Goal: Task Accomplishment & Management: Use online tool/utility

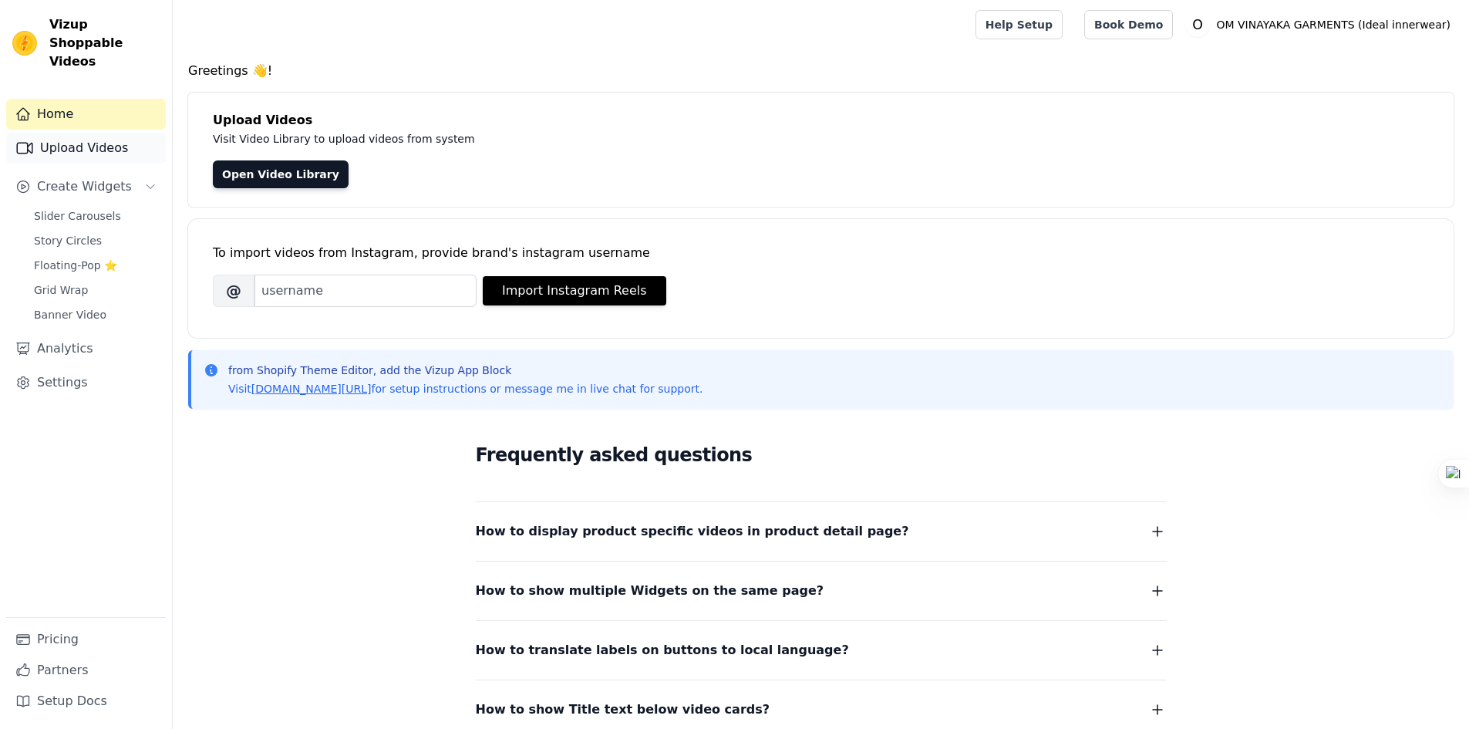
click at [87, 133] on link "Upload Videos" at bounding box center [86, 148] width 160 height 31
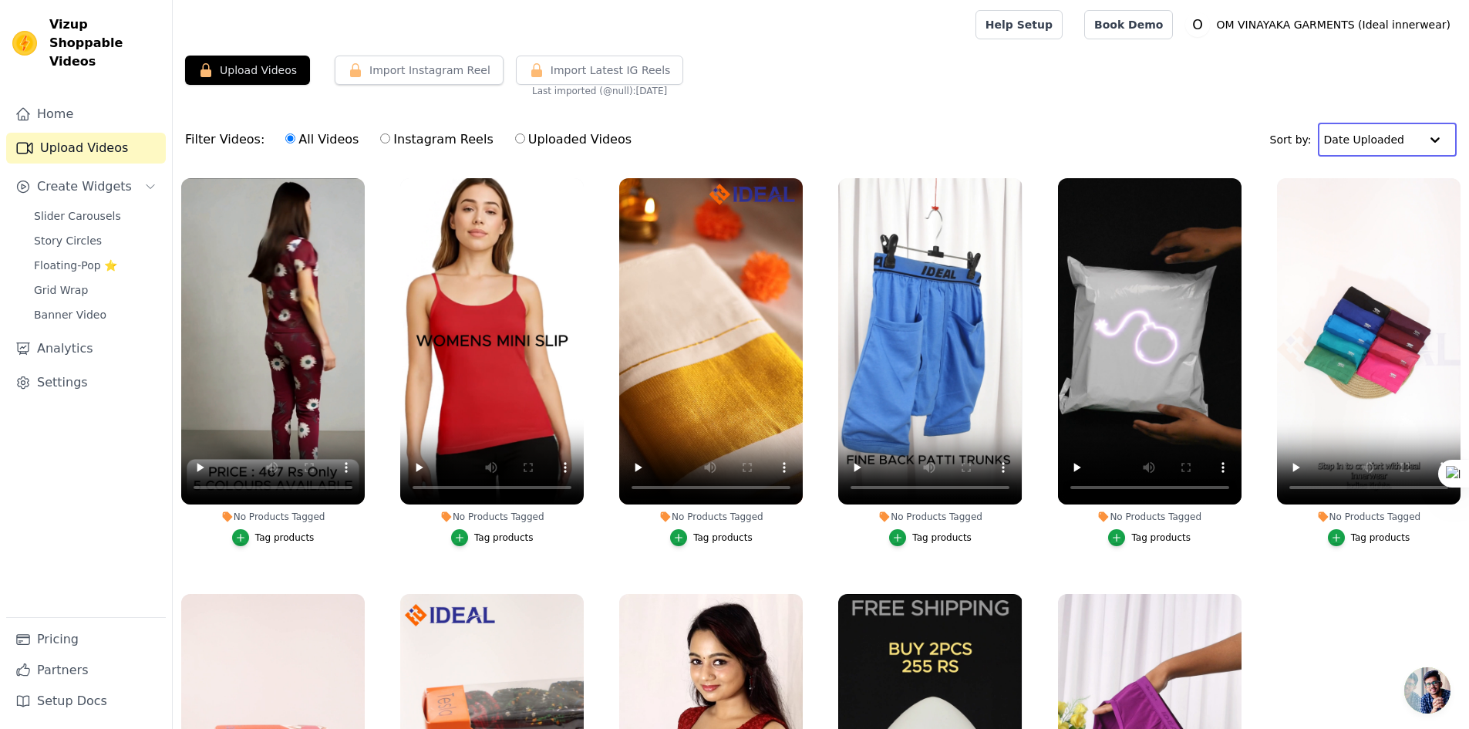
click at [1394, 142] on input "text" at bounding box center [1372, 139] width 96 height 31
click at [1388, 165] on div "Date Uploaded" at bounding box center [1383, 169] width 130 height 19
click at [1406, 139] on input "text" at bounding box center [1372, 139] width 96 height 31
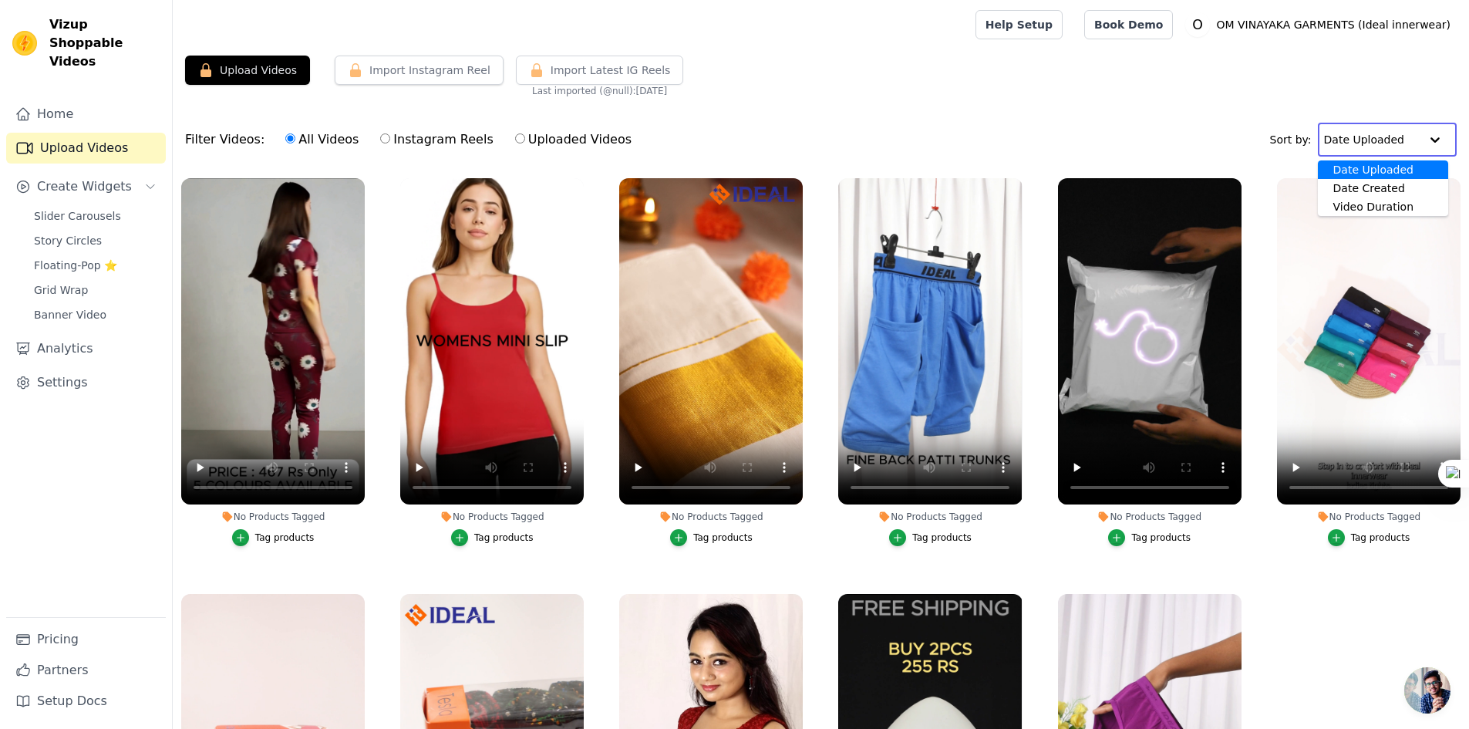
click at [1395, 170] on div "Date Uploaded" at bounding box center [1383, 169] width 130 height 19
click at [1411, 144] on input "text" at bounding box center [1372, 139] width 96 height 31
click at [1396, 167] on div "Date Uploaded" at bounding box center [1383, 169] width 130 height 19
click at [1416, 140] on input "text" at bounding box center [1372, 139] width 96 height 31
click at [1401, 167] on div "Date Uploaded" at bounding box center [1383, 169] width 130 height 19
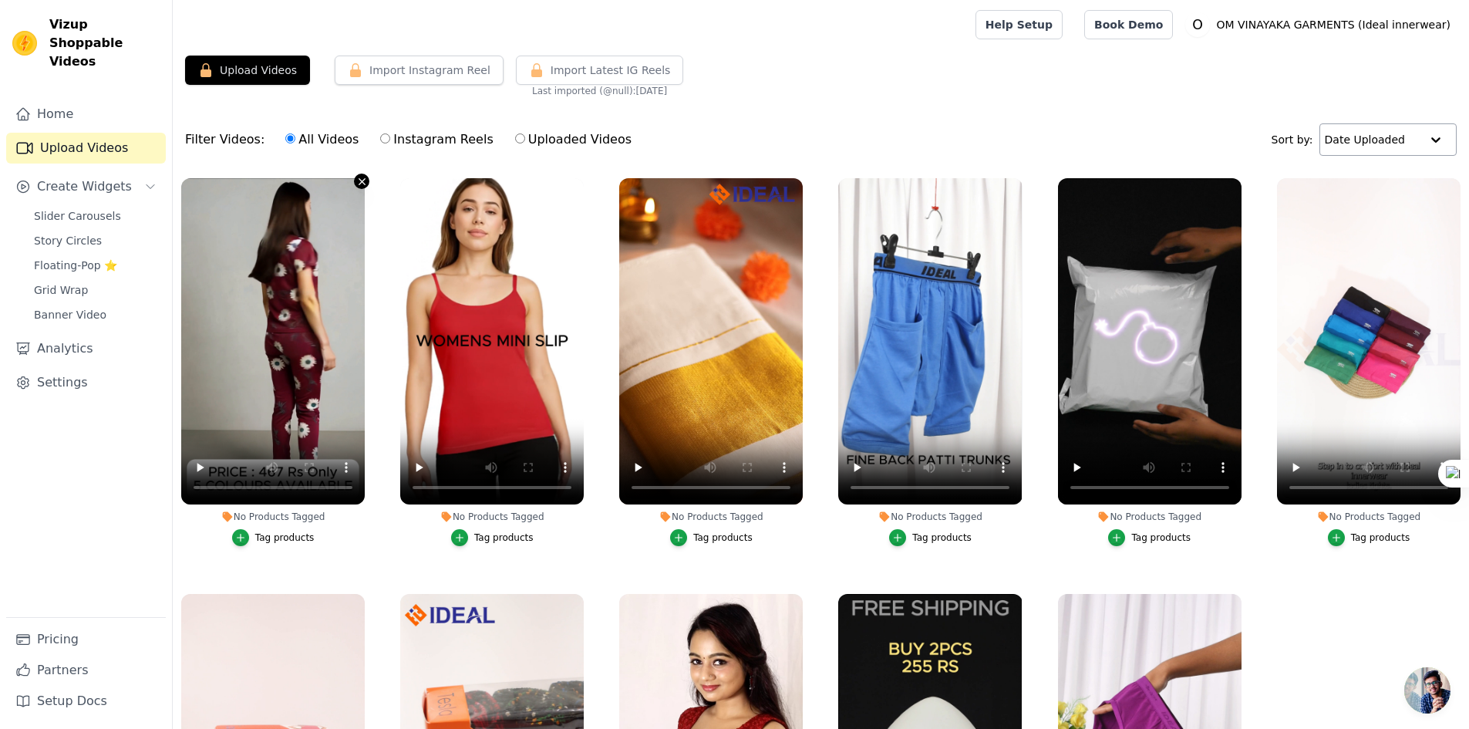
click at [359, 177] on icon "button" at bounding box center [362, 182] width 12 height 12
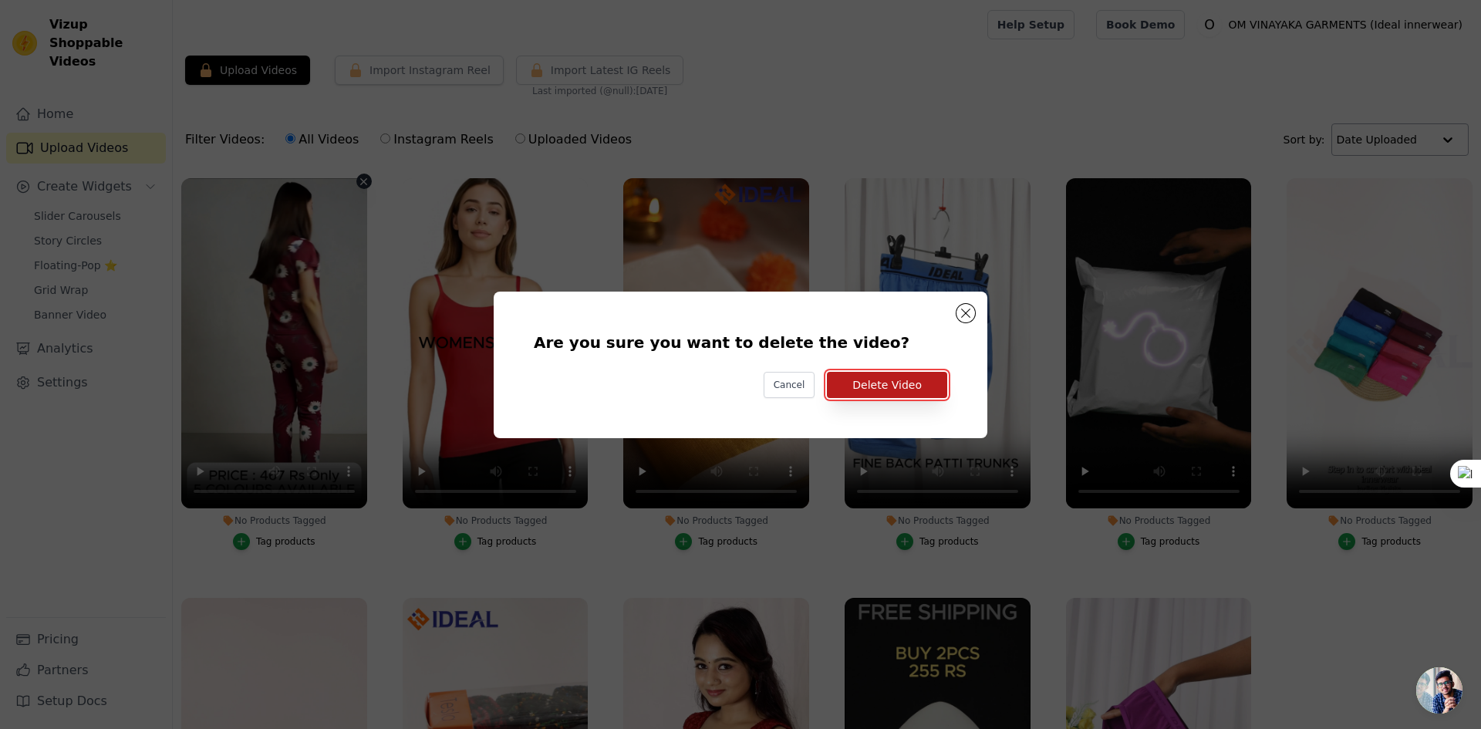
click at [887, 391] on button "Delete Video" at bounding box center [887, 385] width 120 height 26
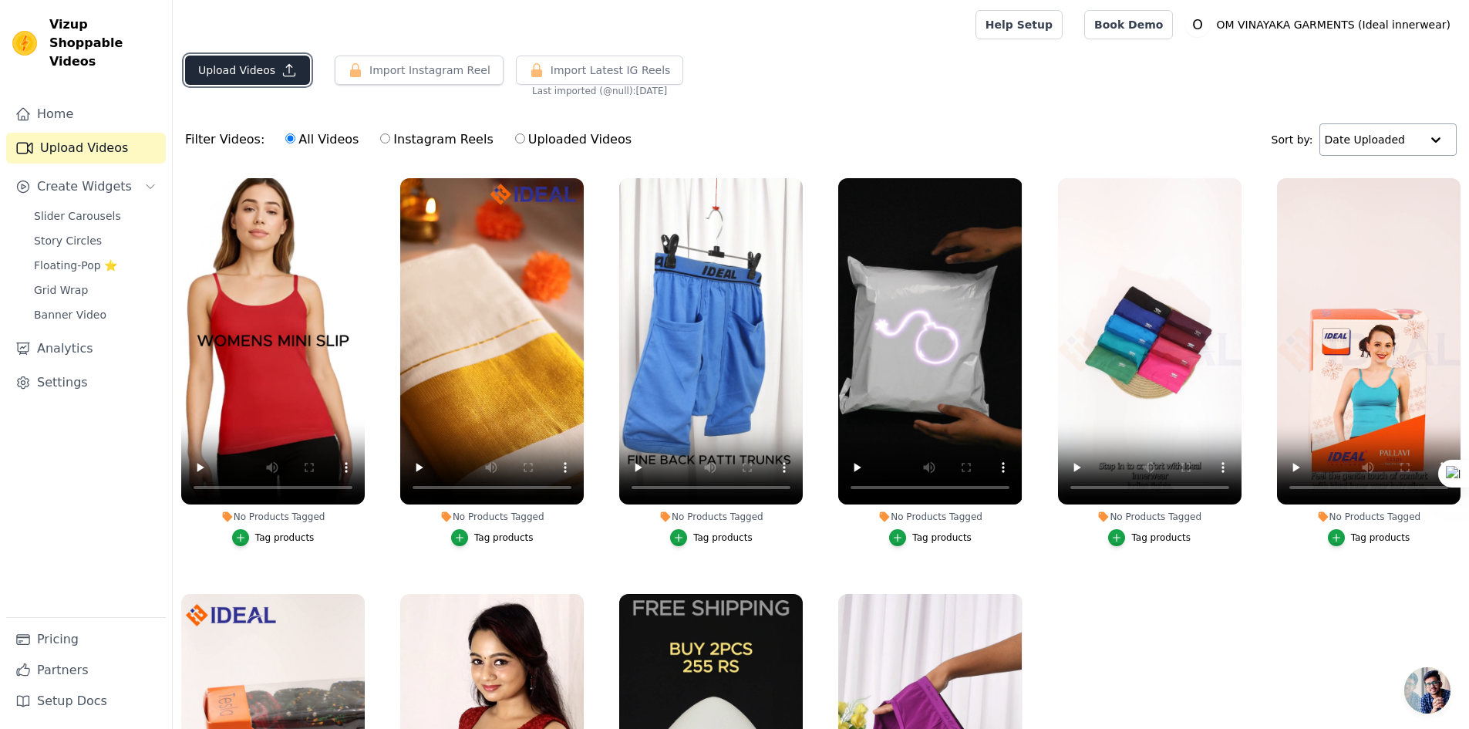
click at [238, 71] on button "Upload Videos" at bounding box center [247, 70] width 125 height 29
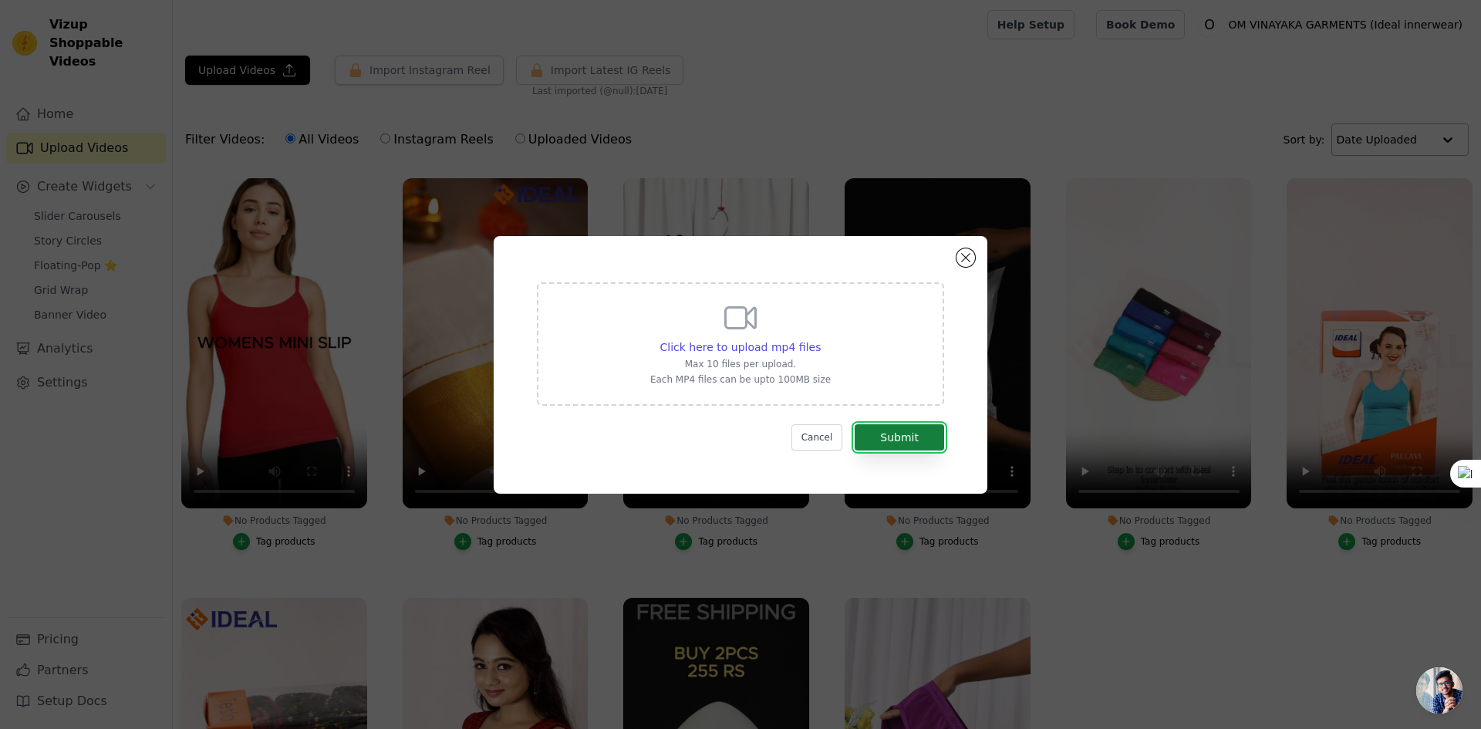
click at [899, 437] on button "Submit" at bounding box center [899, 437] width 89 height 26
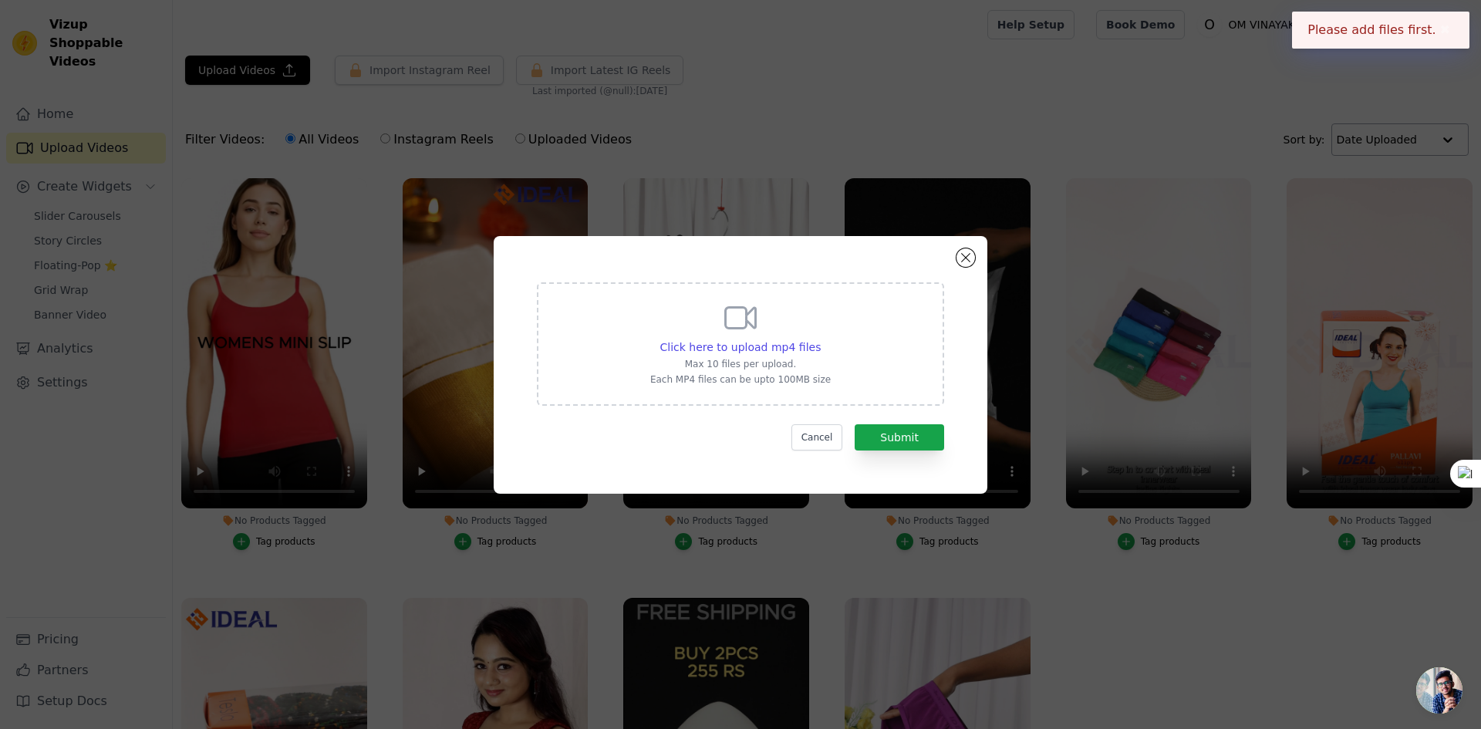
click at [771, 337] on div "Click here to upload mp4 files Max 10 files per upload. Each MP4 files can be u…" at bounding box center [740, 342] width 180 height 86
click at [820, 339] on input "Click here to upload mp4 files Max 10 files per upload. Each MP4 files can be u…" at bounding box center [820, 339] width 1 height 1
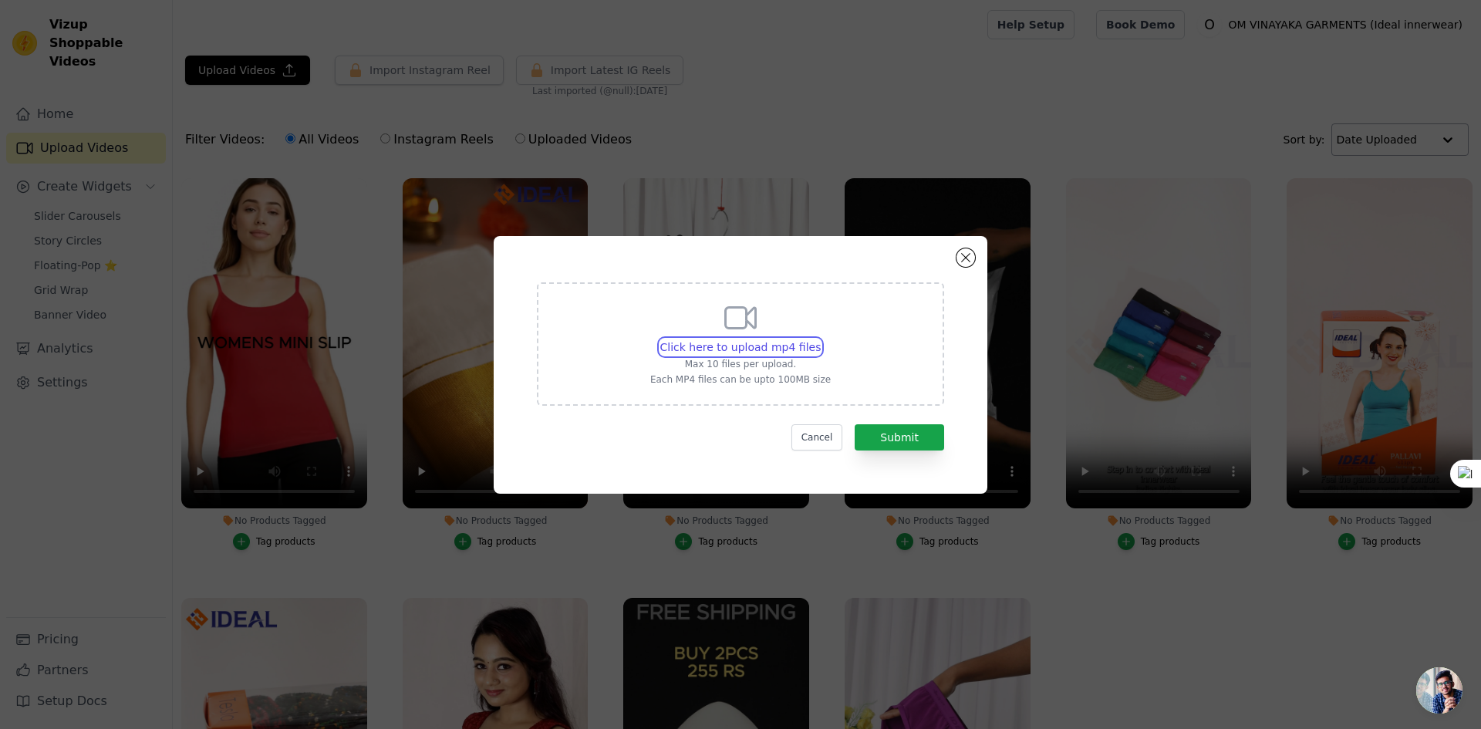
type input "C:\fakepath\WhatsApp Video 2025-08-07 at 2.36.20 AM.mp4"
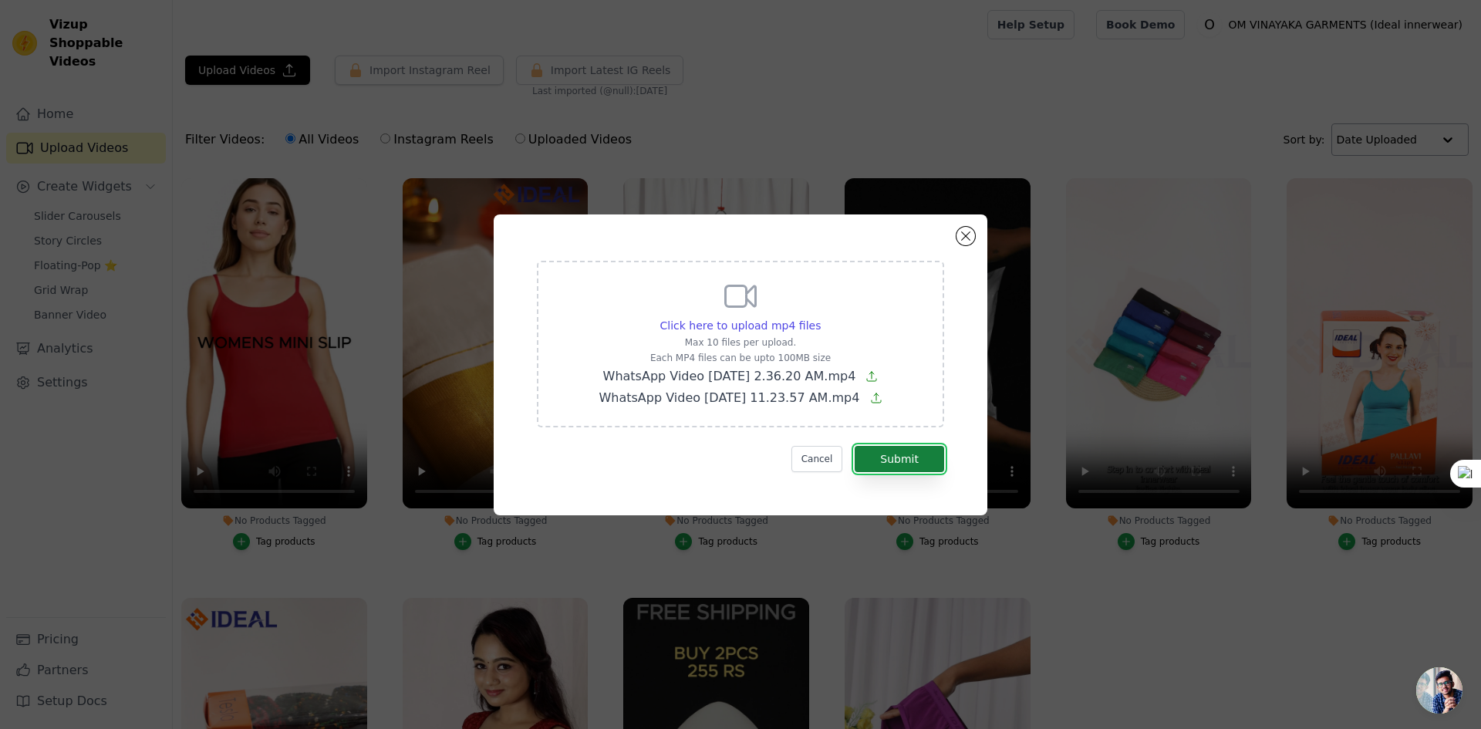
click at [904, 462] on button "Submit" at bounding box center [899, 459] width 89 height 26
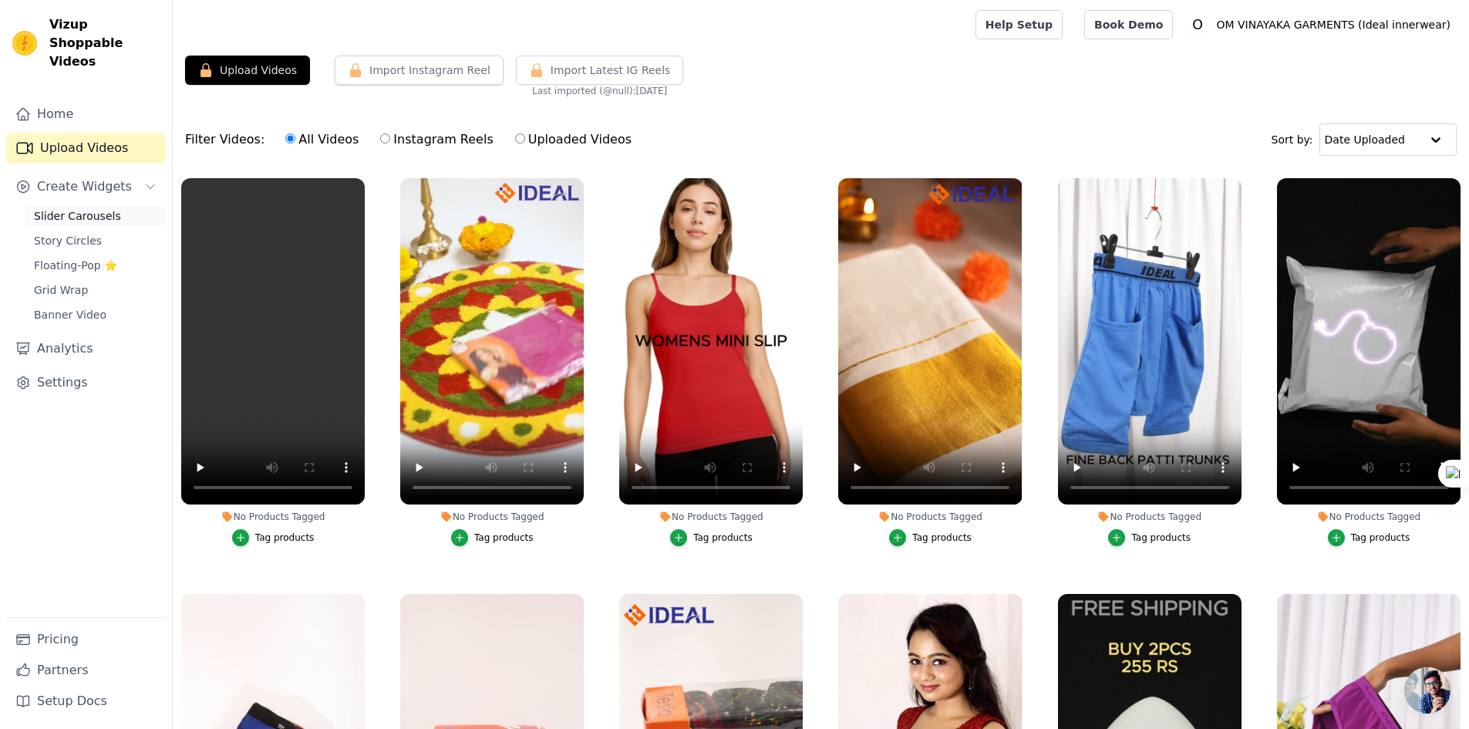
click at [87, 208] on span "Slider Carousels" at bounding box center [77, 215] width 87 height 15
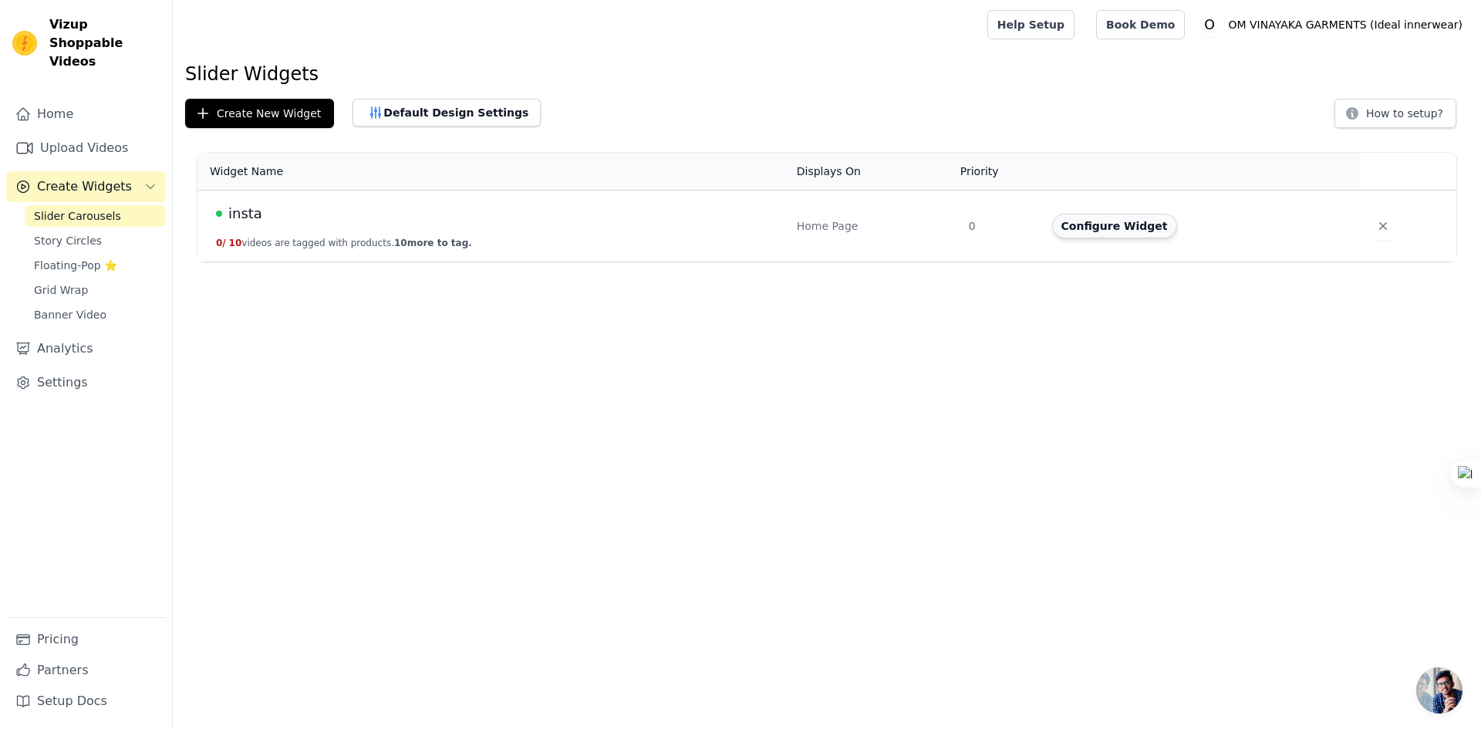
click at [1111, 229] on button "Configure Widget" at bounding box center [1114, 226] width 125 height 25
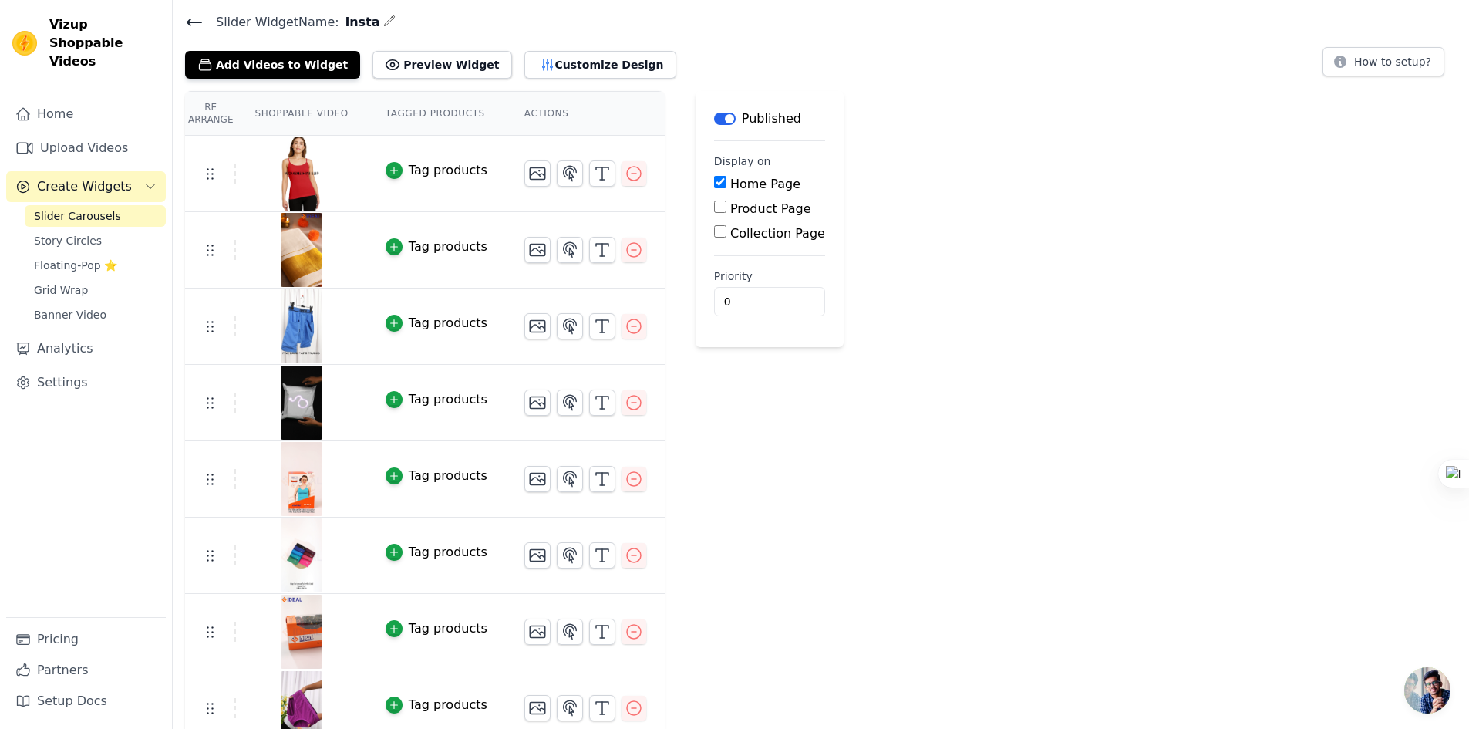
scroll to position [77, 0]
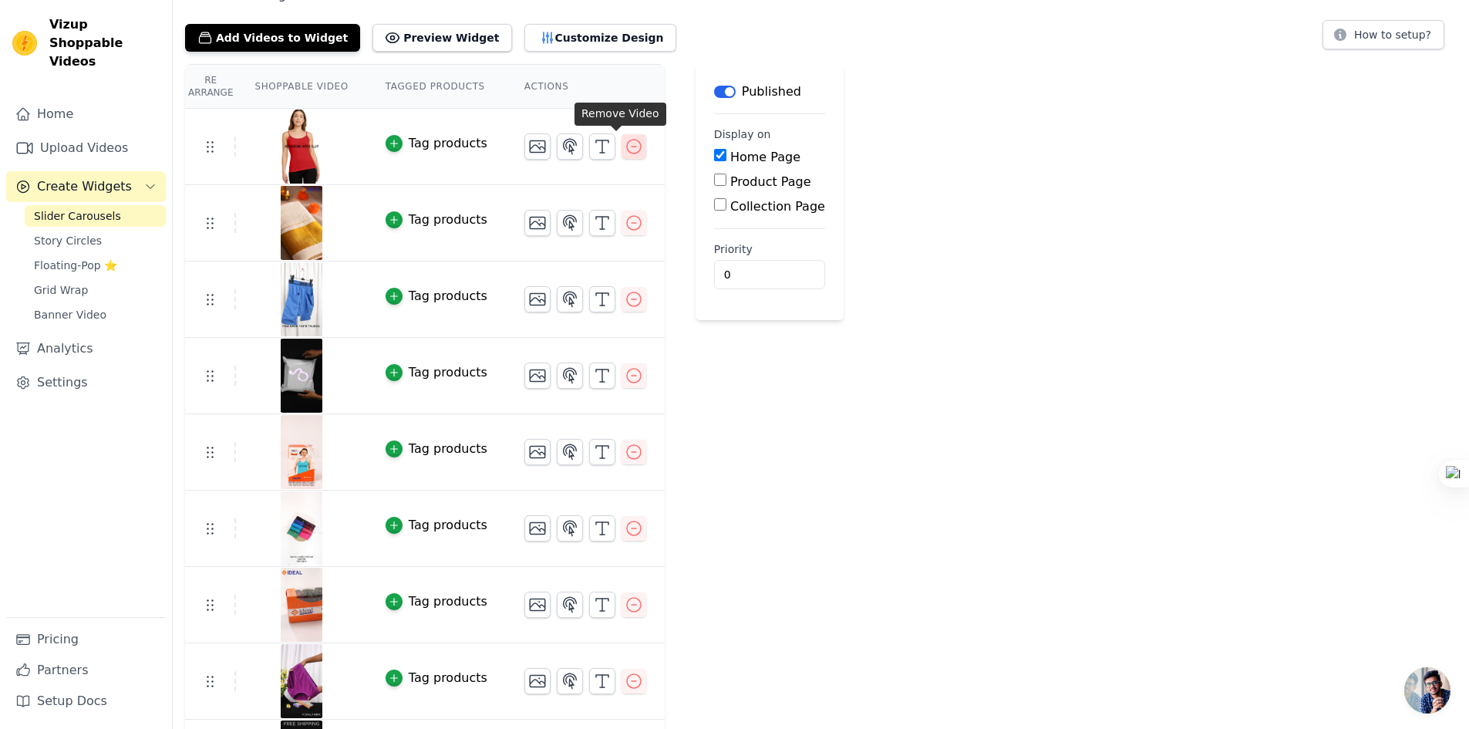
click at [627, 146] on icon "button" at bounding box center [634, 147] width 14 height 14
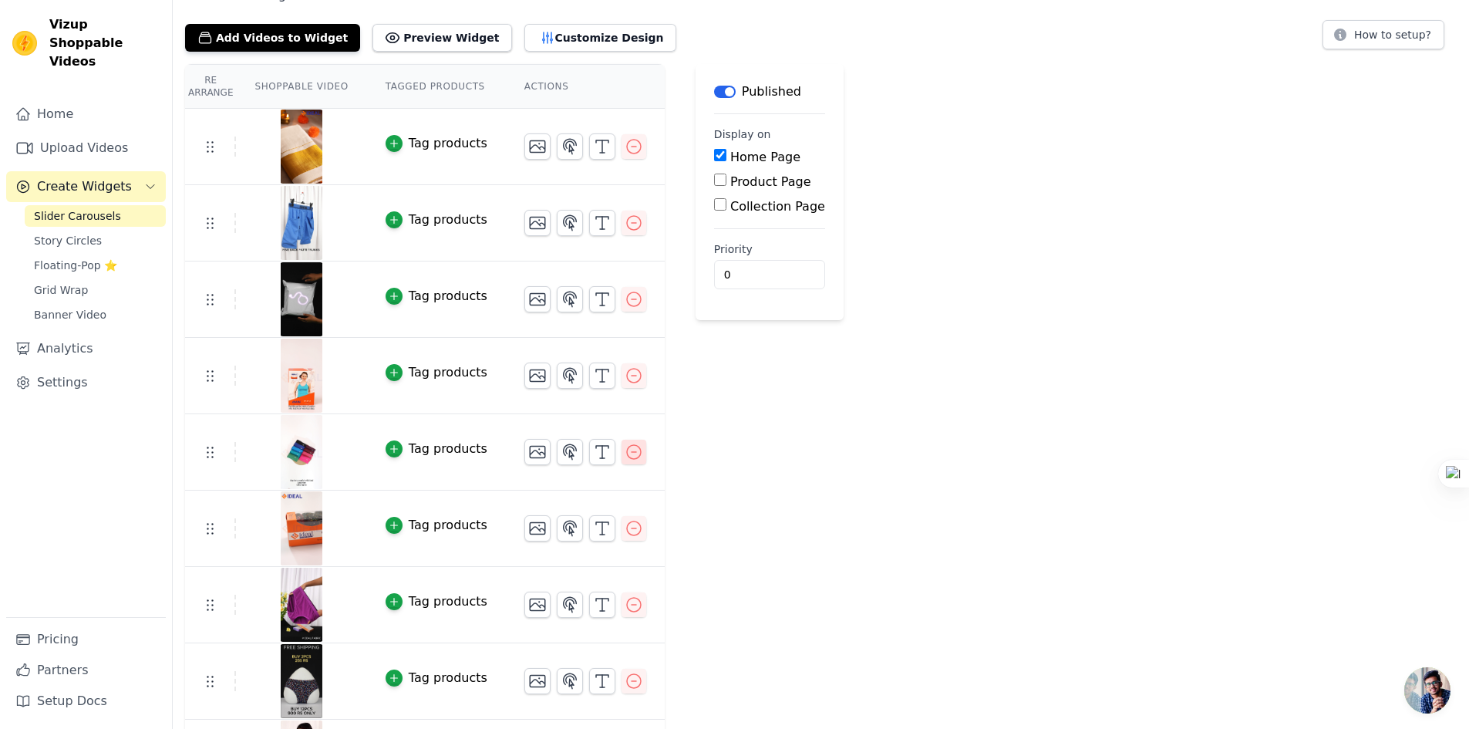
click at [625, 452] on icon "button" at bounding box center [634, 452] width 19 height 19
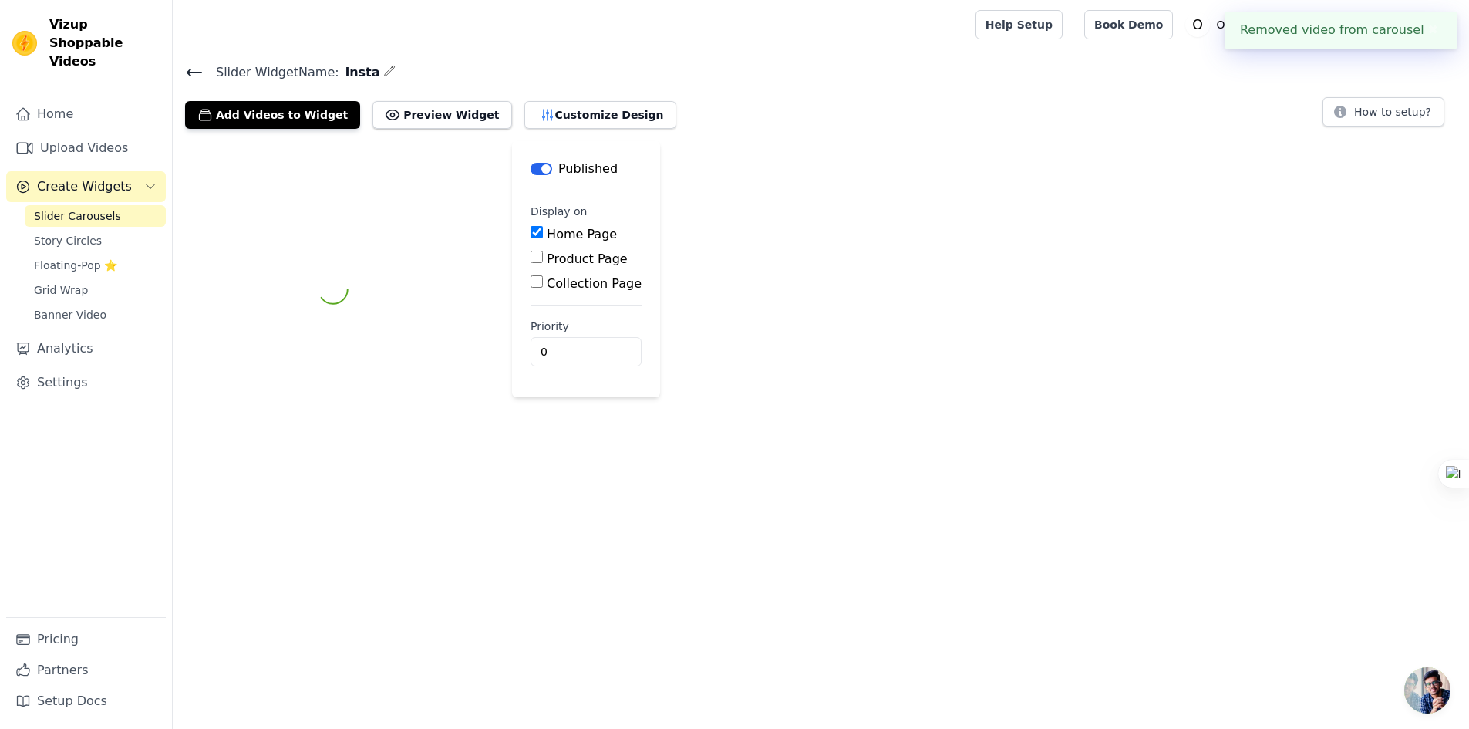
scroll to position [0, 0]
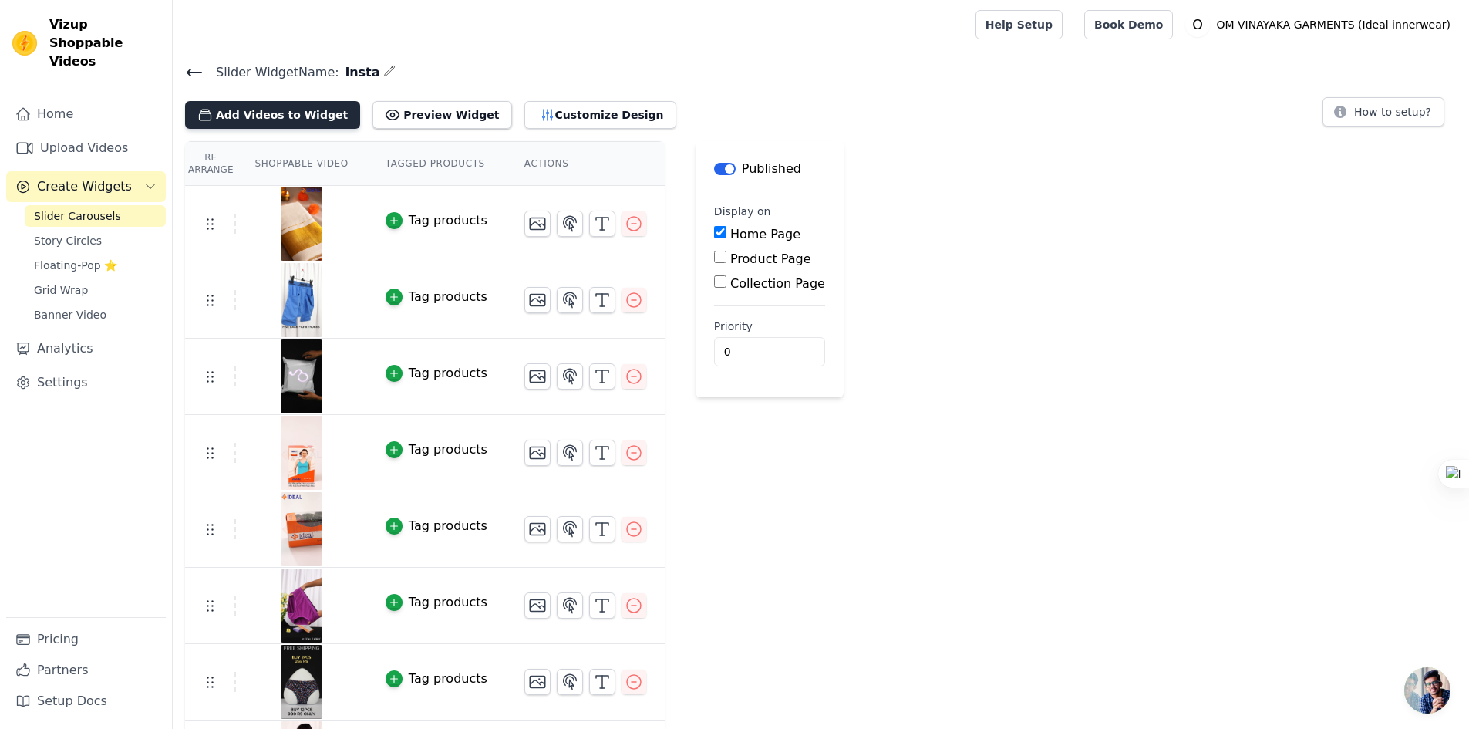
click at [260, 122] on button "Add Videos to Widget" at bounding box center [272, 115] width 175 height 28
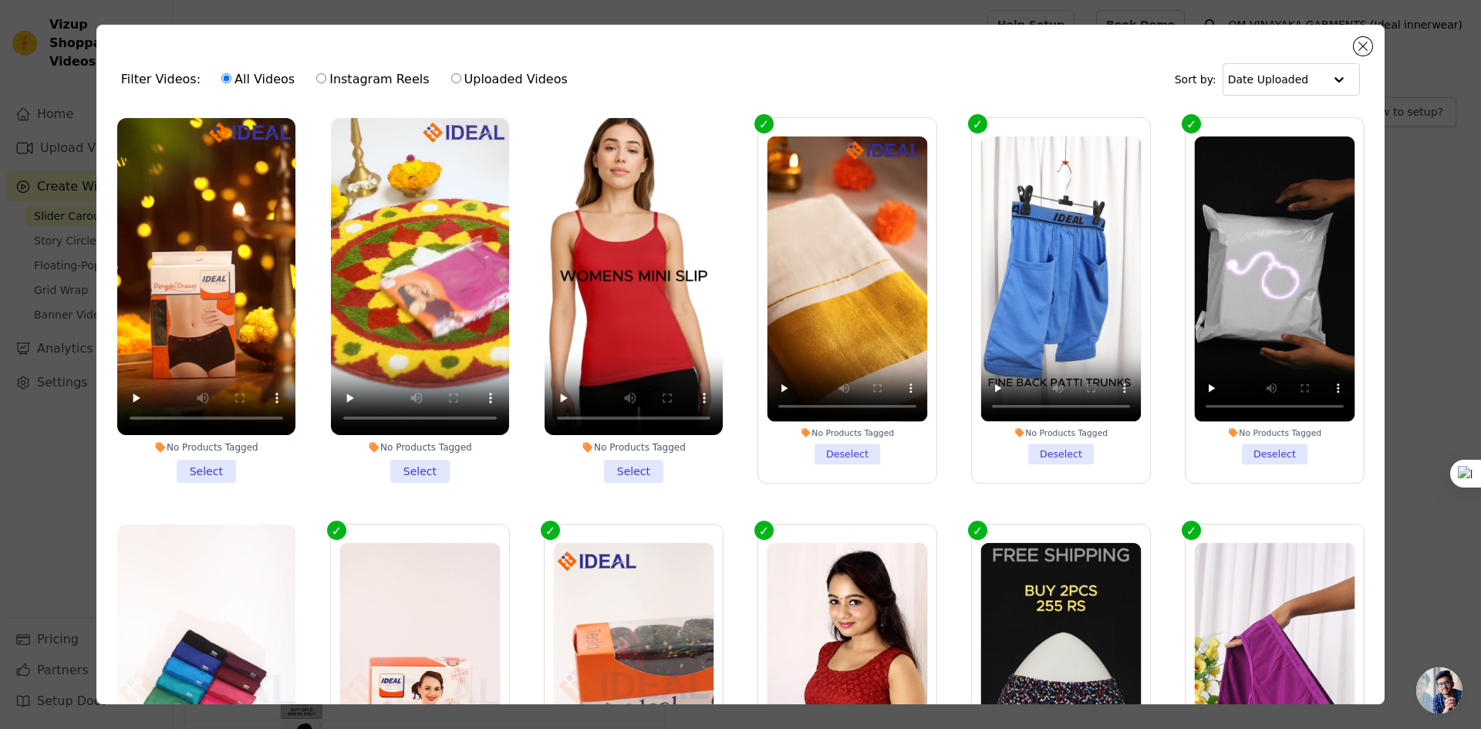
click at [415, 467] on li "No Products Tagged Select" at bounding box center [420, 300] width 178 height 365
click at [0, 0] on input "No Products Tagged Select" at bounding box center [0, 0] width 0 height 0
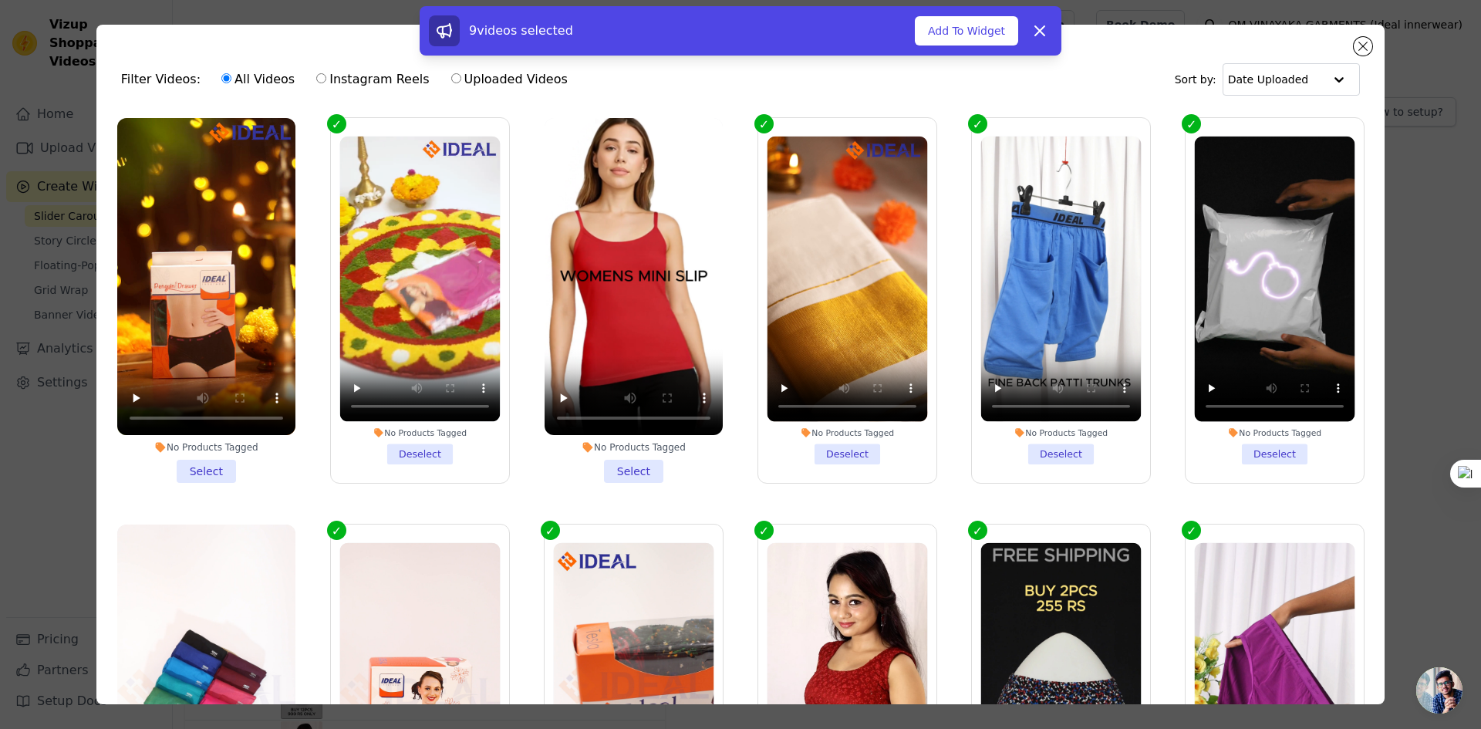
click at [206, 459] on li "No Products Tagged Select" at bounding box center [206, 300] width 178 height 365
click at [0, 0] on input "No Products Tagged Select" at bounding box center [0, 0] width 0 height 0
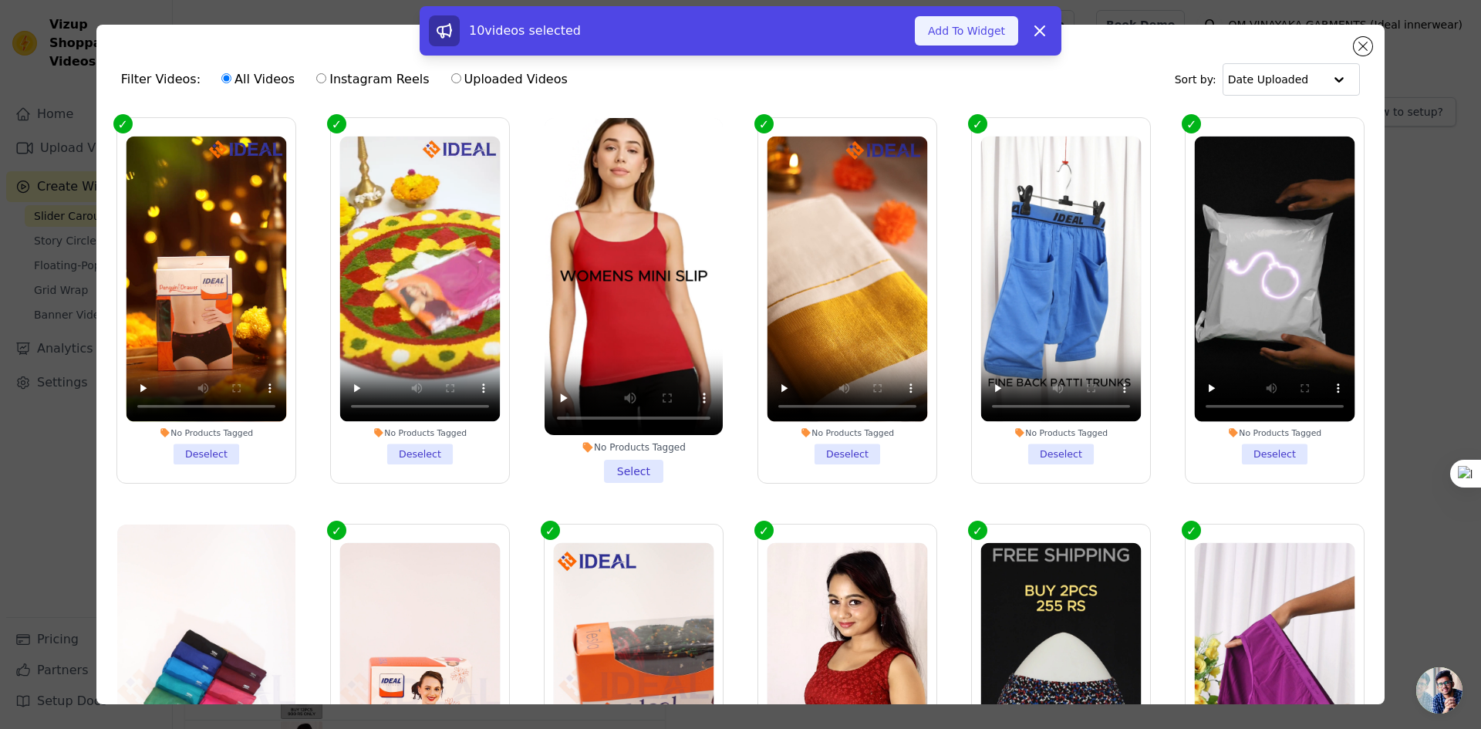
click at [960, 25] on button "Add To Widget" at bounding box center [966, 30] width 103 height 29
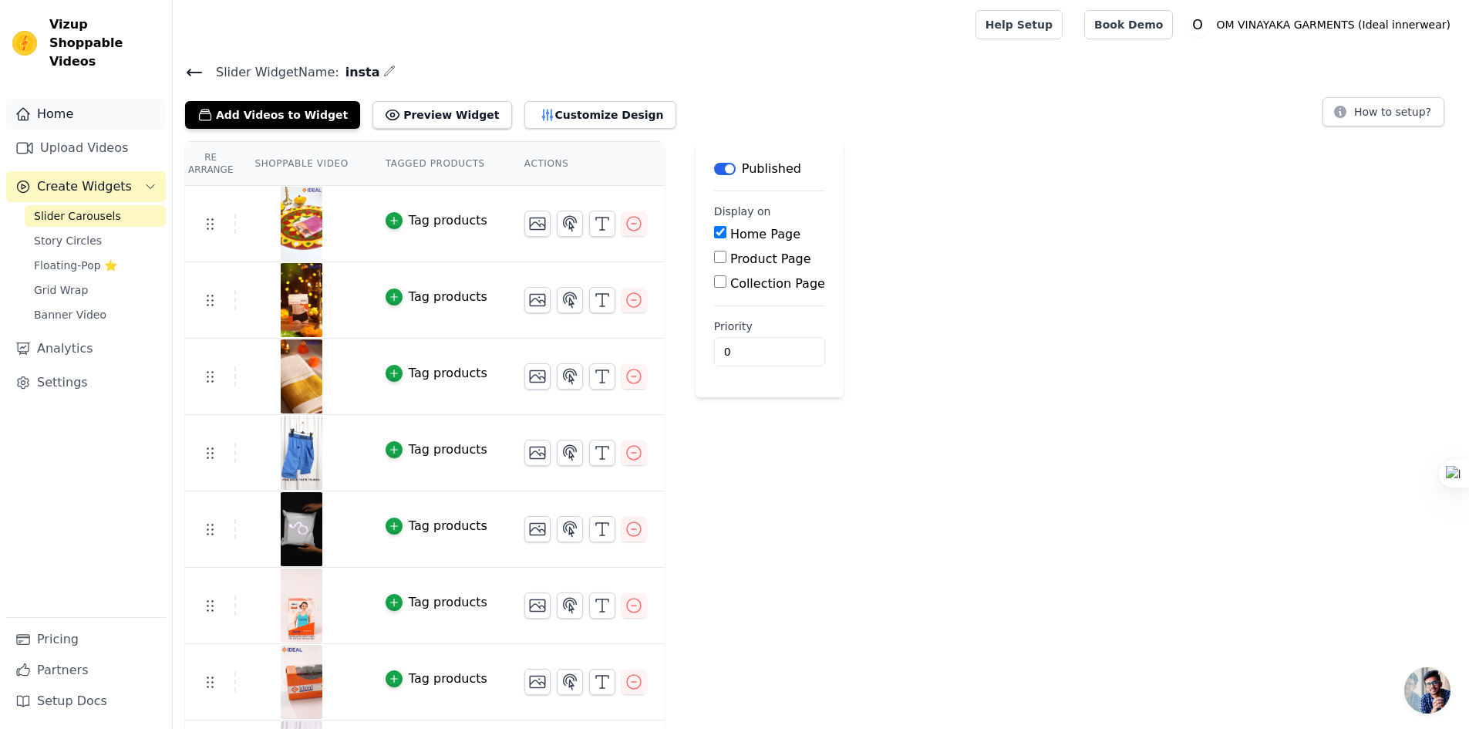
click at [66, 99] on link "Home" at bounding box center [86, 114] width 160 height 31
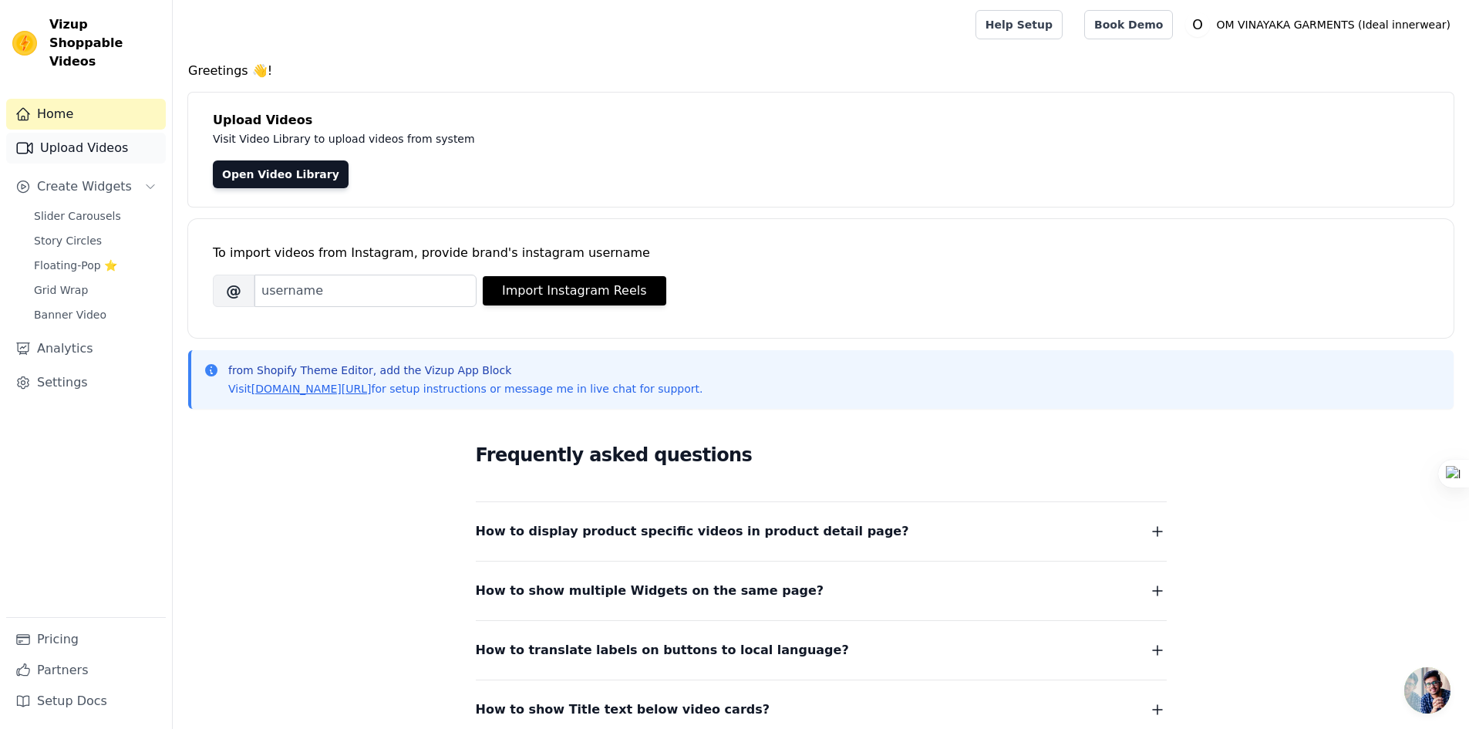
click at [67, 133] on link "Upload Videos" at bounding box center [86, 148] width 160 height 31
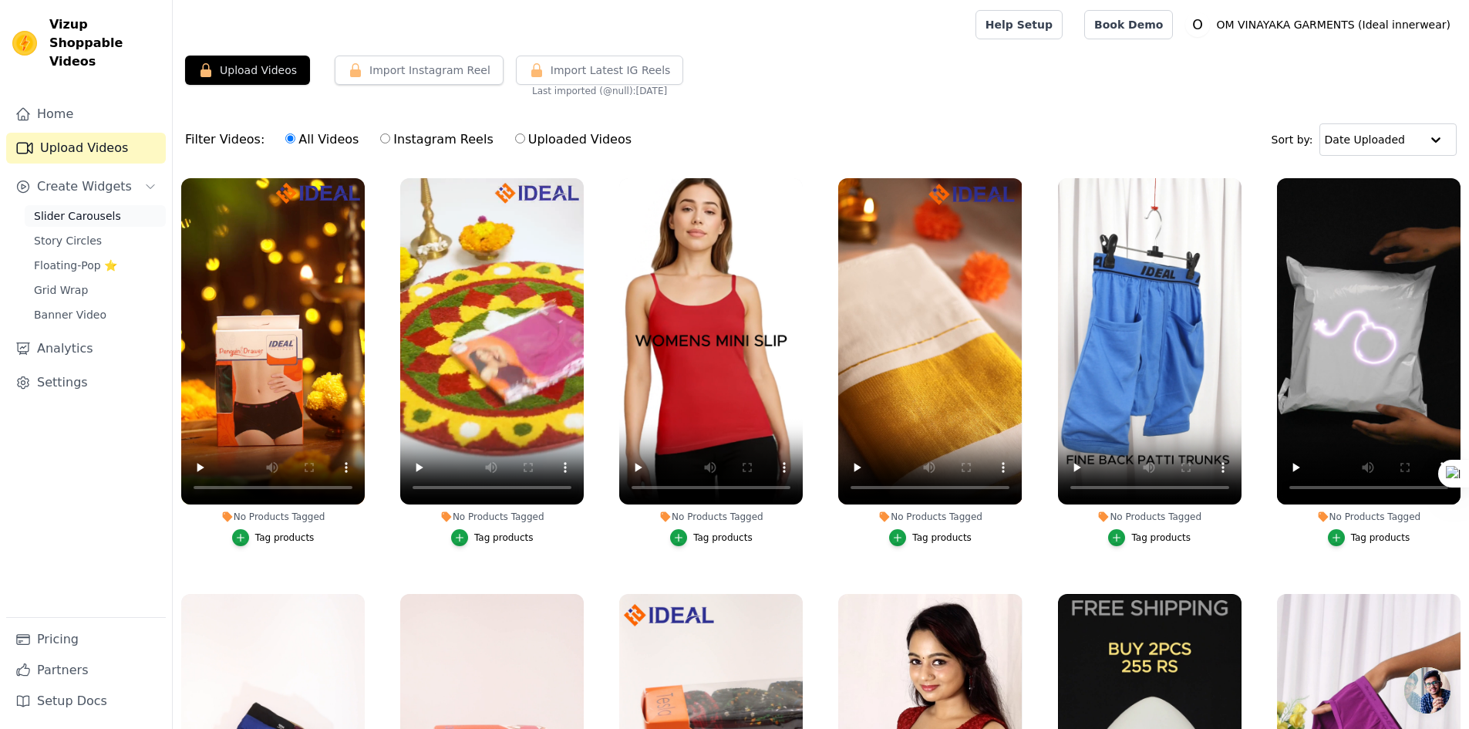
click at [79, 208] on span "Slider Carousels" at bounding box center [77, 215] width 87 height 15
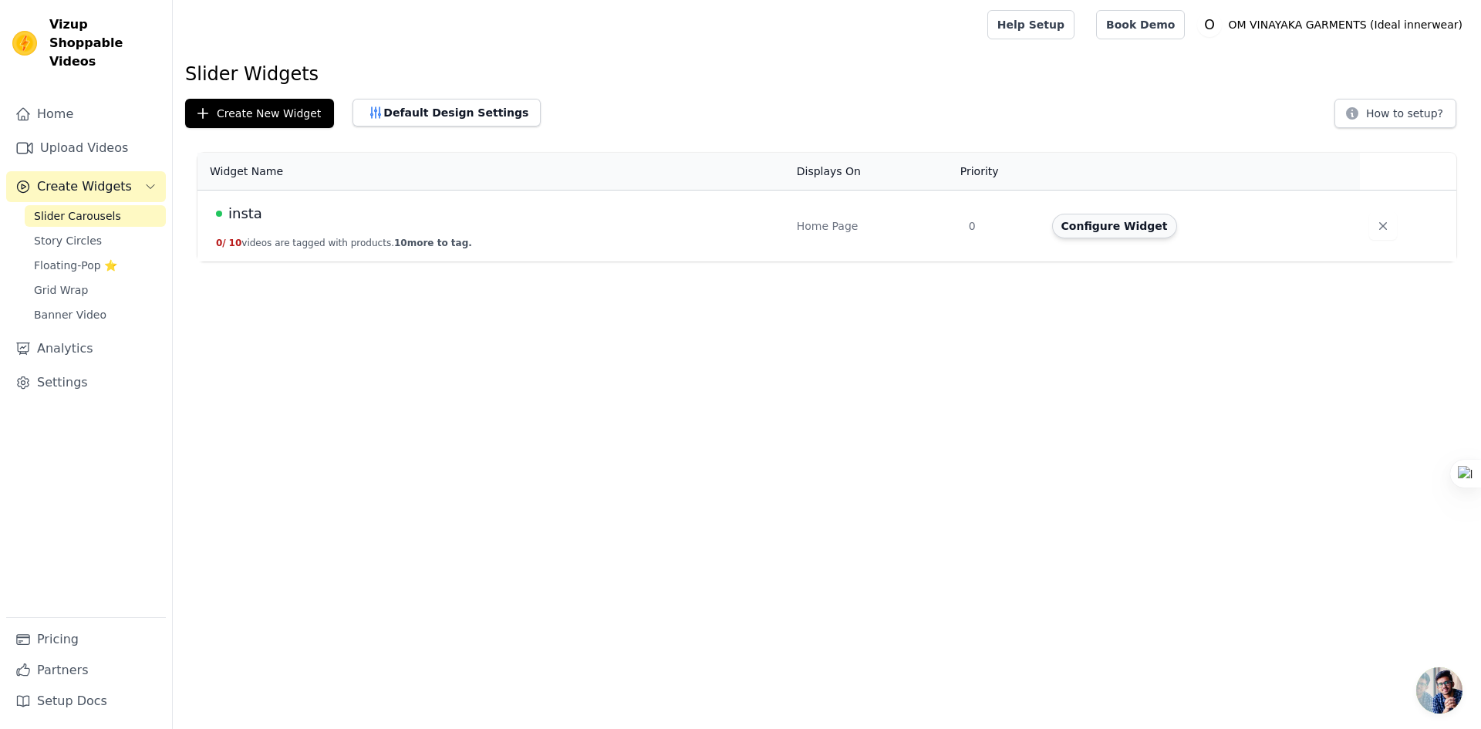
click at [1101, 221] on button "Configure Widget" at bounding box center [1114, 226] width 125 height 25
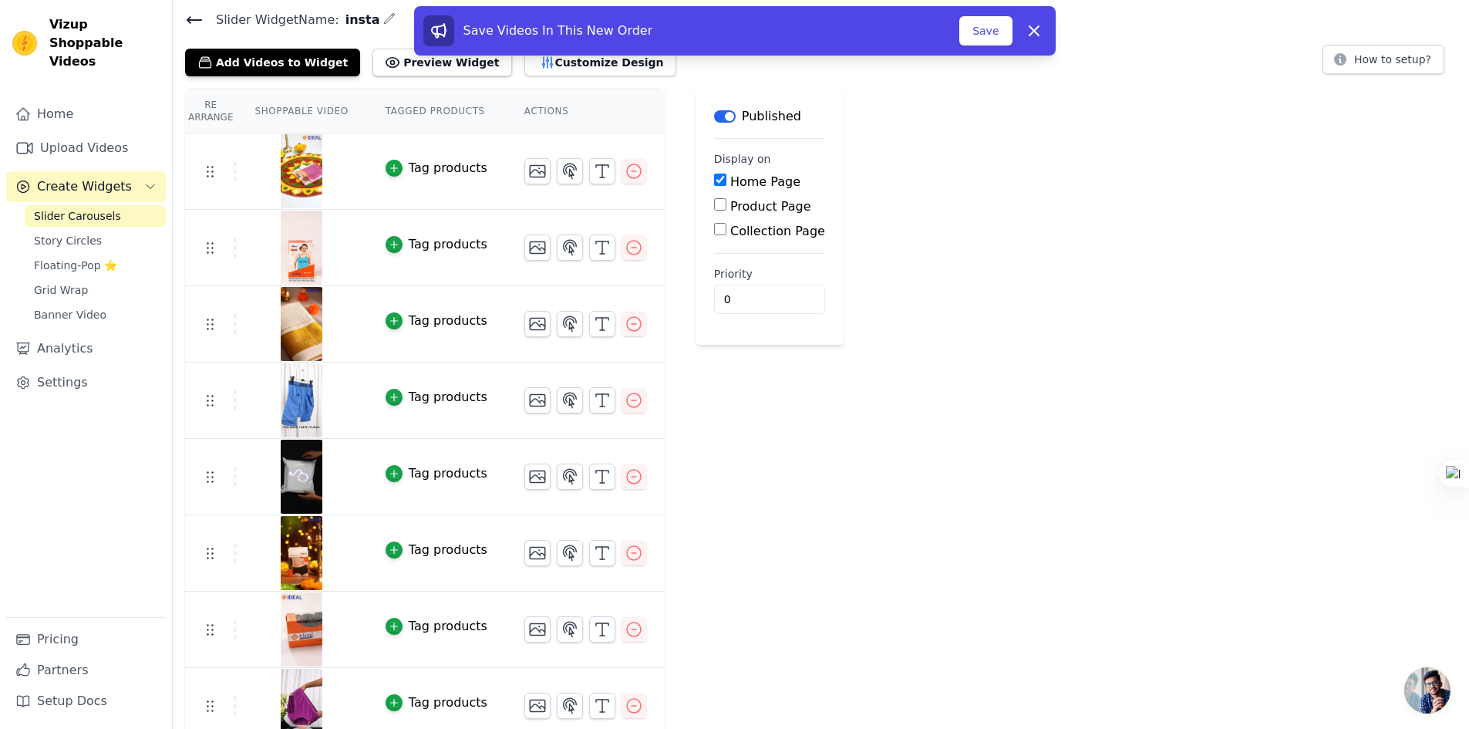
scroll to position [77, 0]
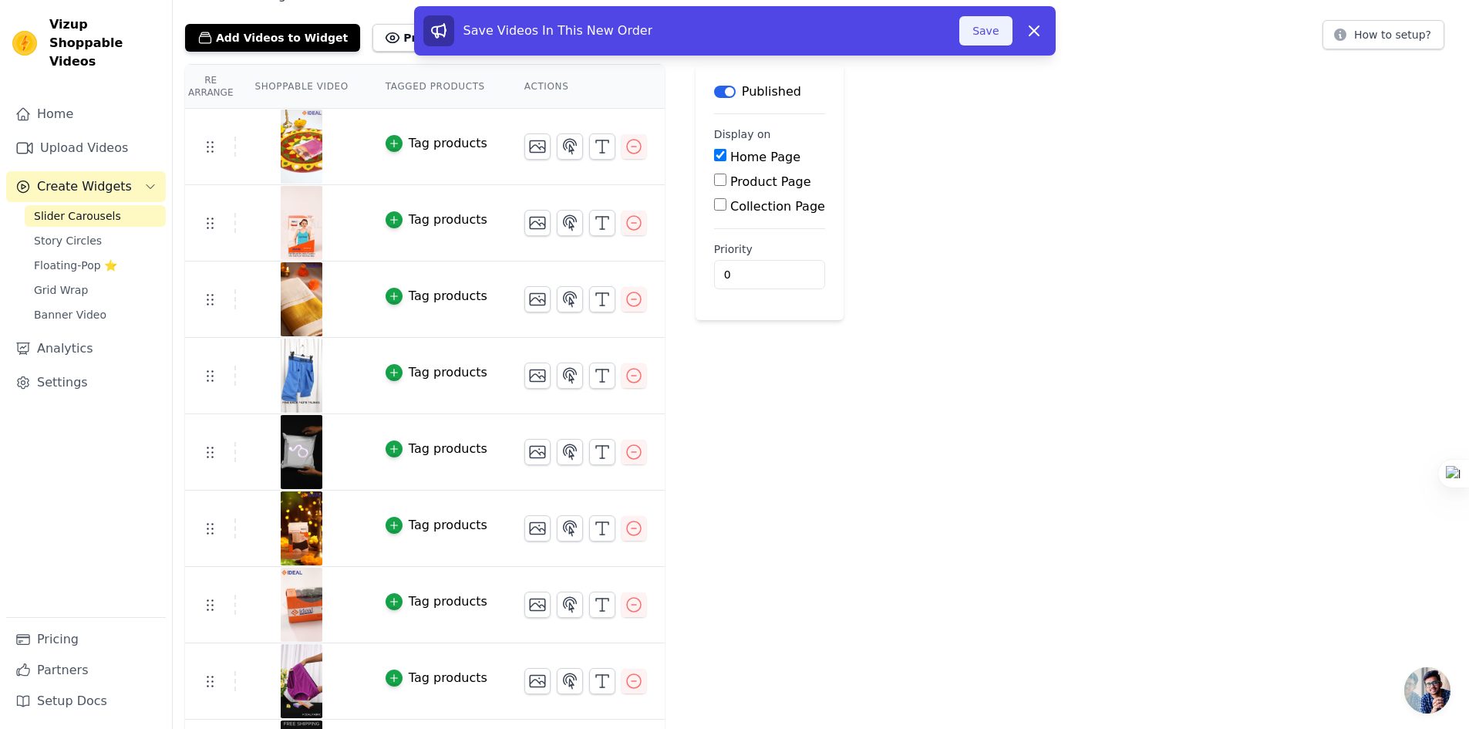
click at [977, 37] on button "Save" at bounding box center [985, 30] width 52 height 29
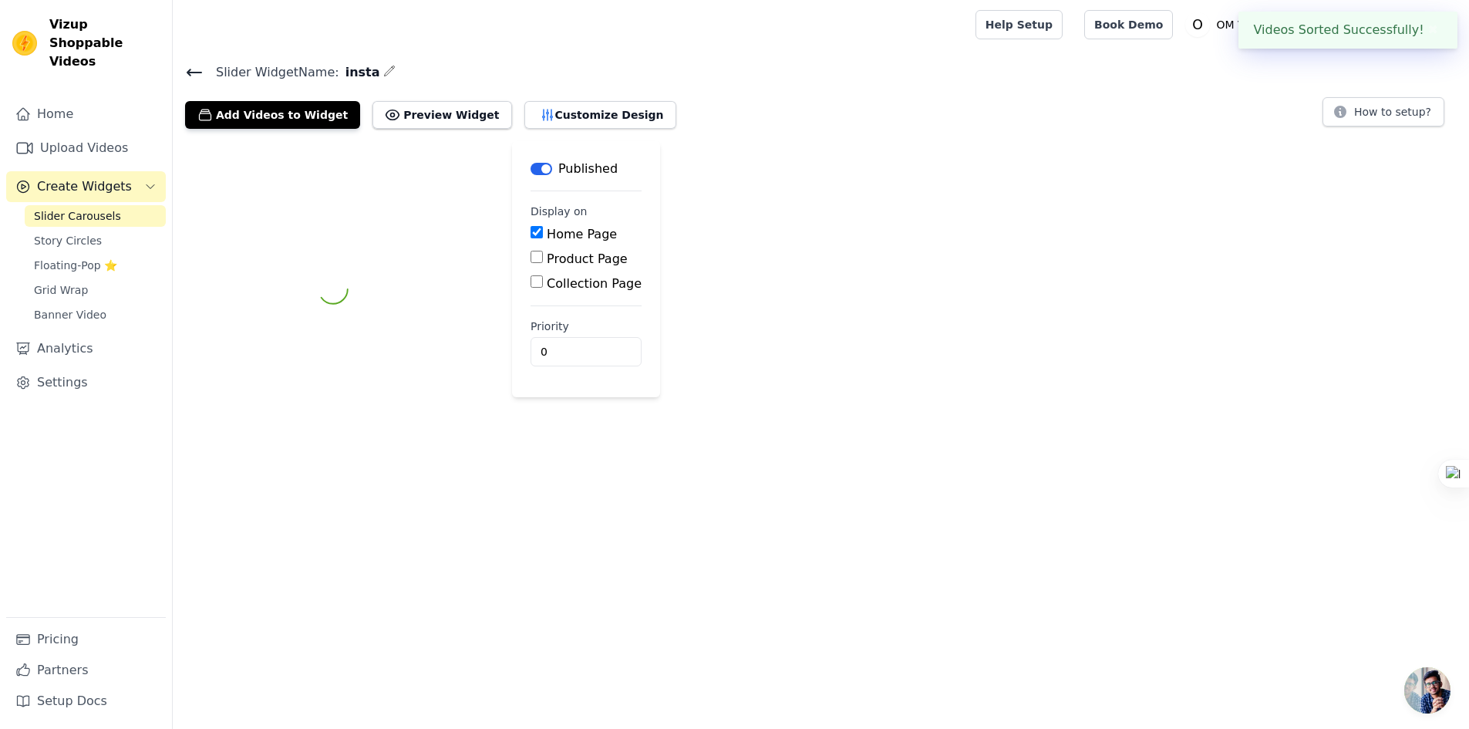
scroll to position [0, 0]
